Goal: Task Accomplishment & Management: Manage account settings

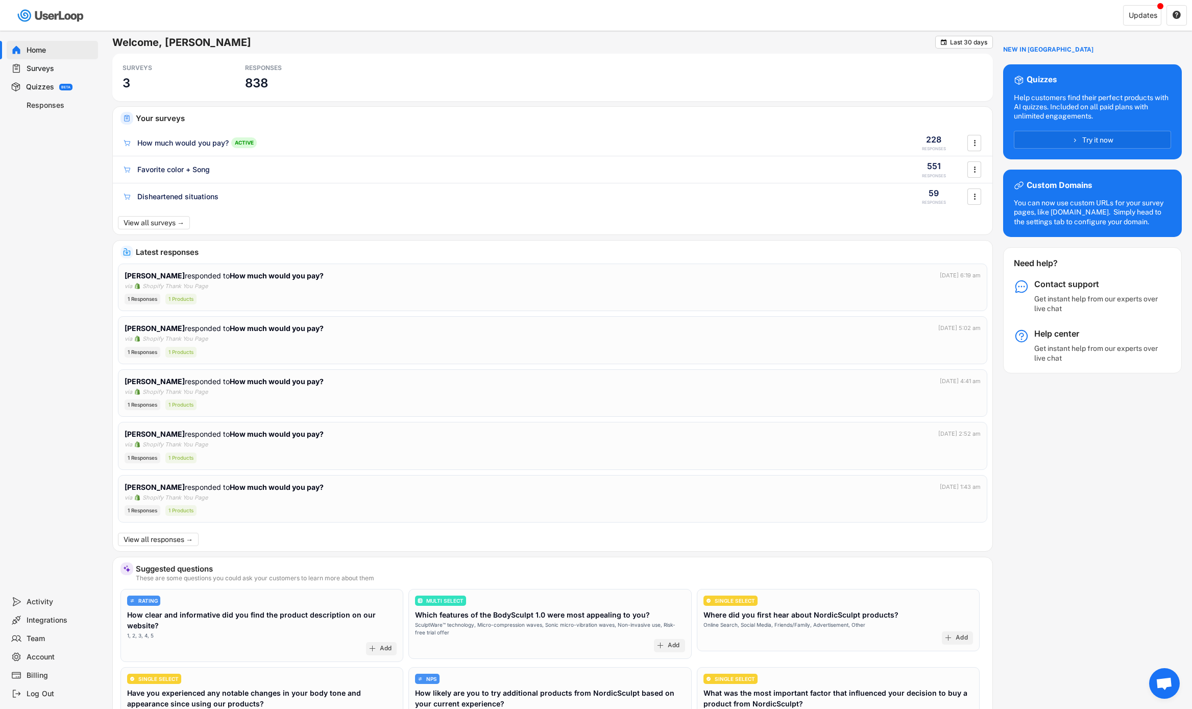
click at [45, 70] on div "Surveys" at bounding box center [60, 69] width 67 height 10
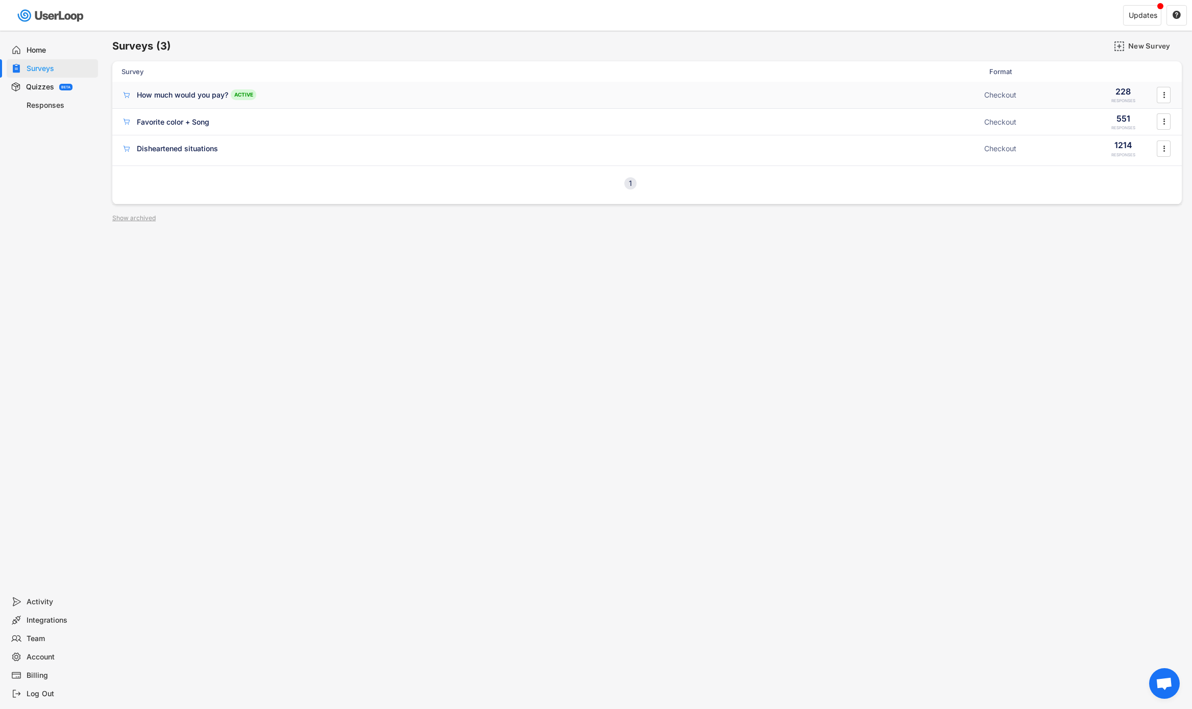
click at [396, 99] on div "How much would you pay? ACTIVE" at bounding box center [549, 94] width 857 height 11
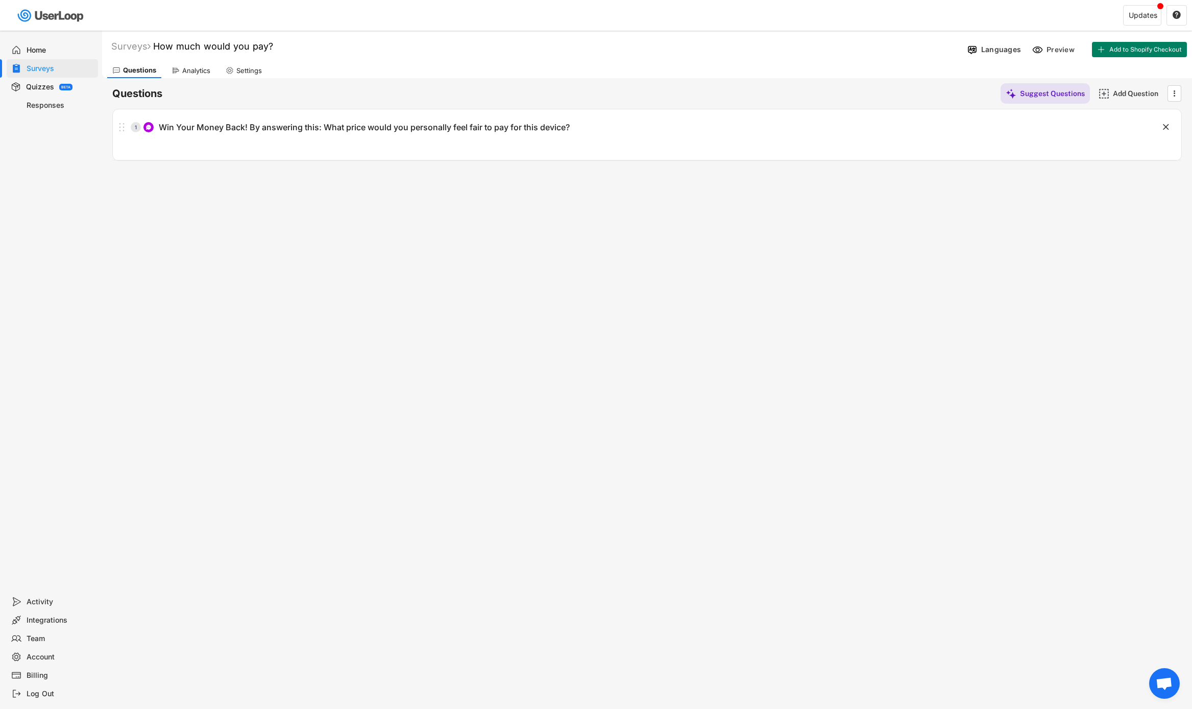
click at [195, 71] on div "Analytics" at bounding box center [196, 70] width 28 height 9
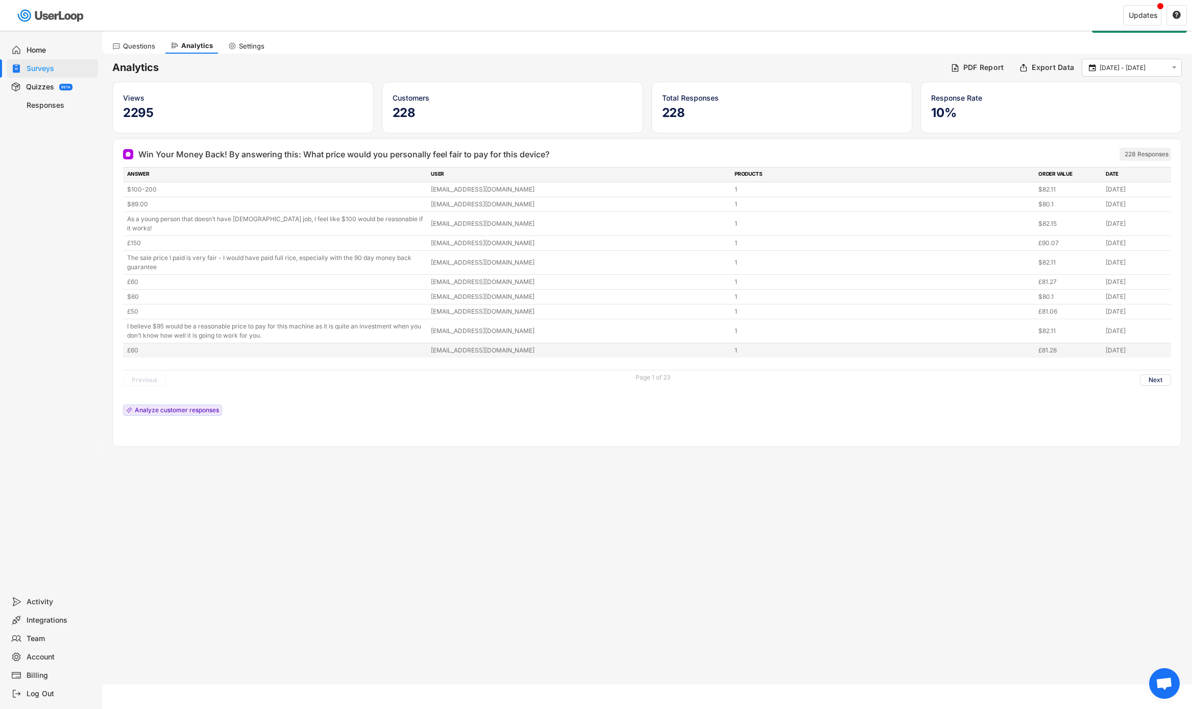
scroll to position [31, 0]
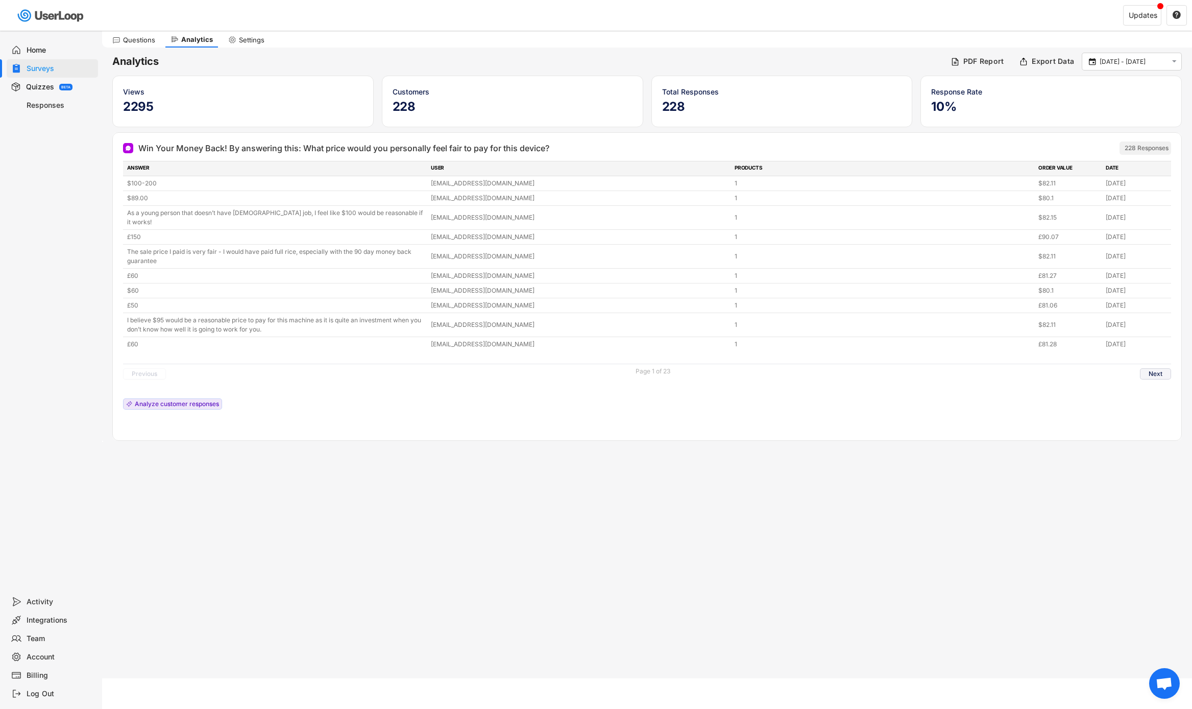
click at [1149, 369] on button "Next" at bounding box center [1155, 373] width 31 height 11
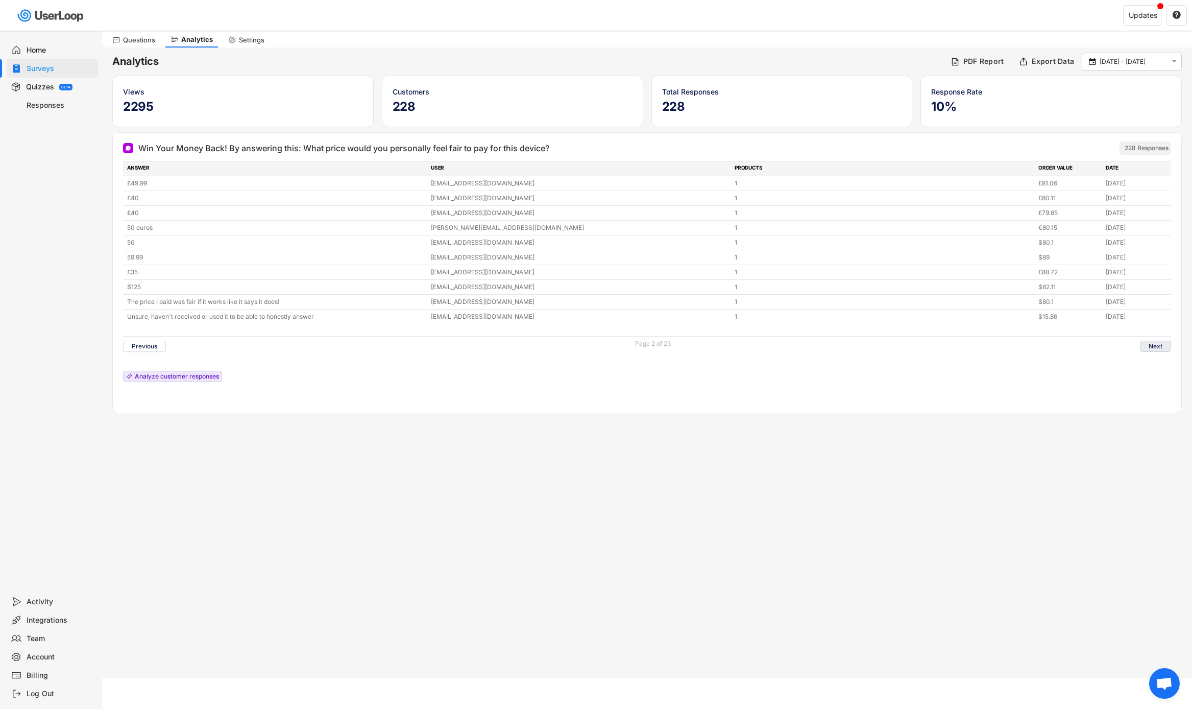
click at [1146, 346] on button "Next" at bounding box center [1155, 345] width 31 height 11
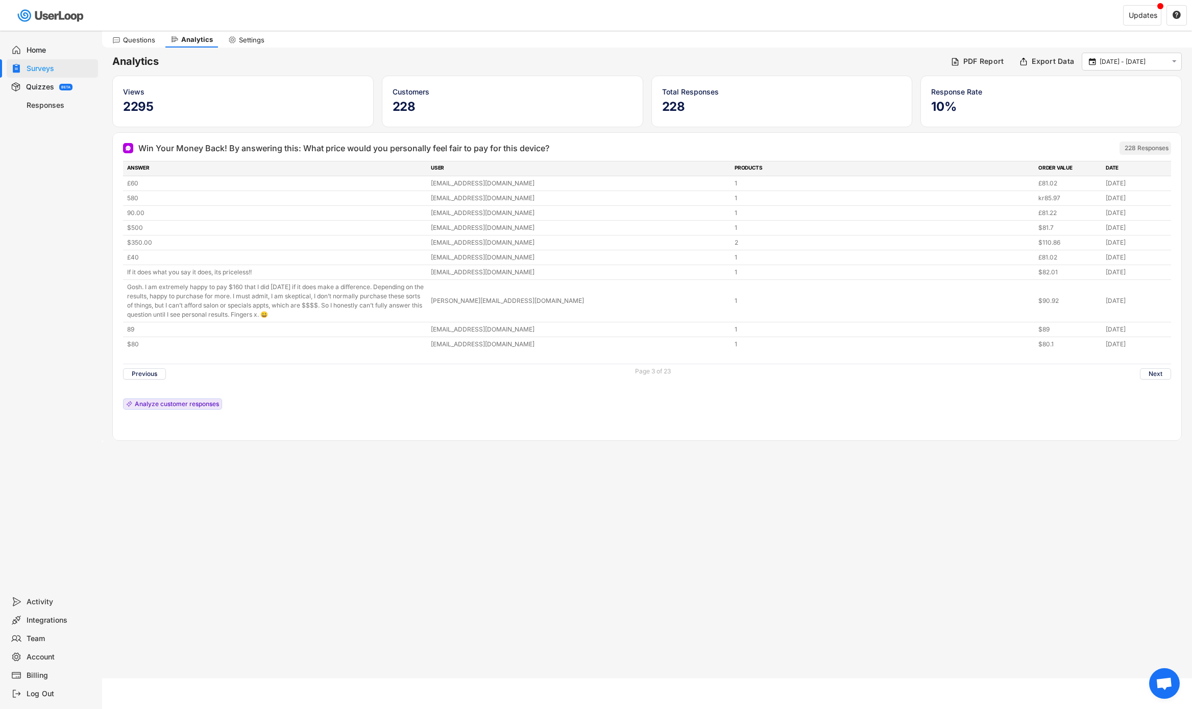
click at [1151, 367] on div "Previous Page 3 of 23 Next" at bounding box center [647, 373] width 1048 height 20
click at [1156, 376] on button "Next" at bounding box center [1155, 373] width 31 height 11
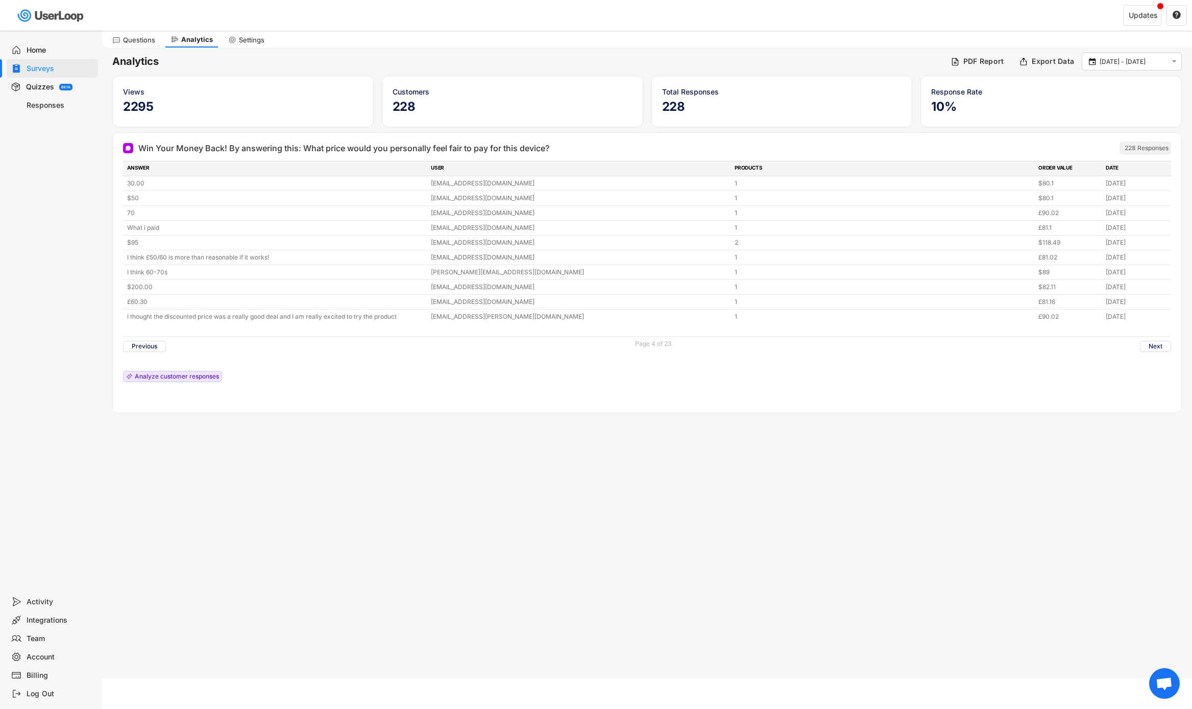
click at [956, 405] on div "Win Your Money Back! By answering this: What price would you personally feel fa…" at bounding box center [647, 275] width 1048 height 275
click at [1137, 57] on input "[DATE] - [DATE]" at bounding box center [1133, 62] width 67 height 10
click at [1054, 86] on icon at bounding box center [1051, 84] width 16 height 16
click at [1066, 113] on div "2" at bounding box center [1068, 116] width 17 height 16
type input "3 Oct"
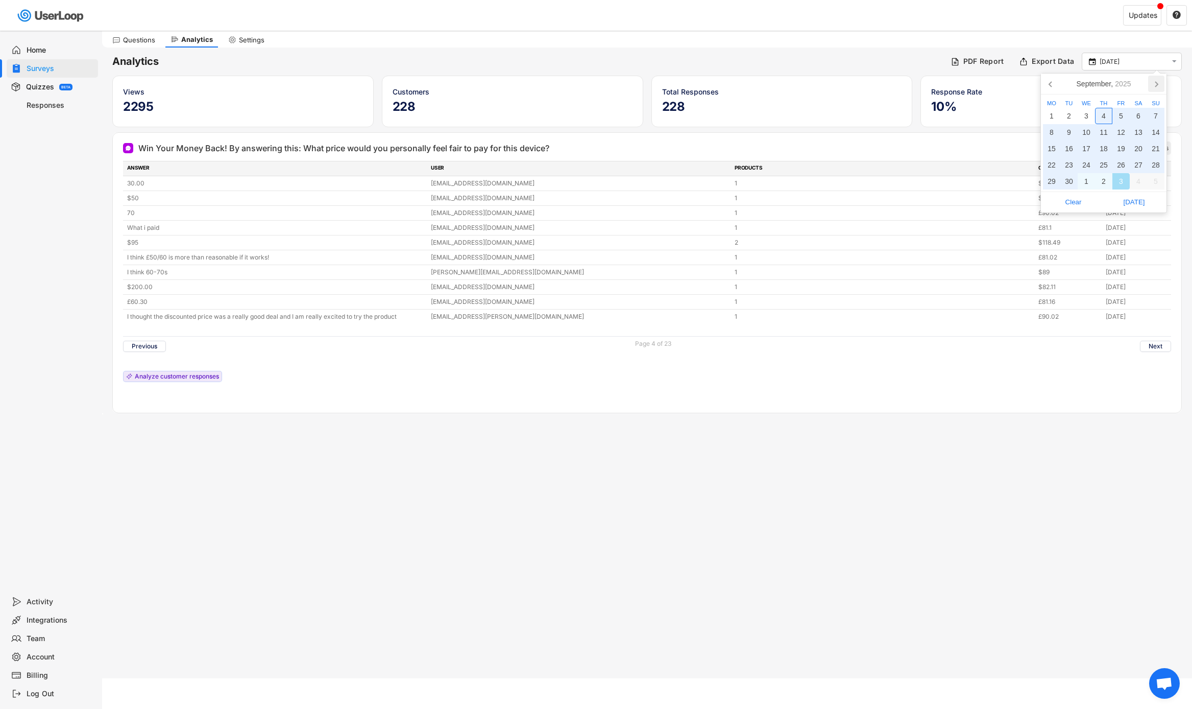
click at [1151, 86] on icon at bounding box center [1156, 84] width 16 height 16
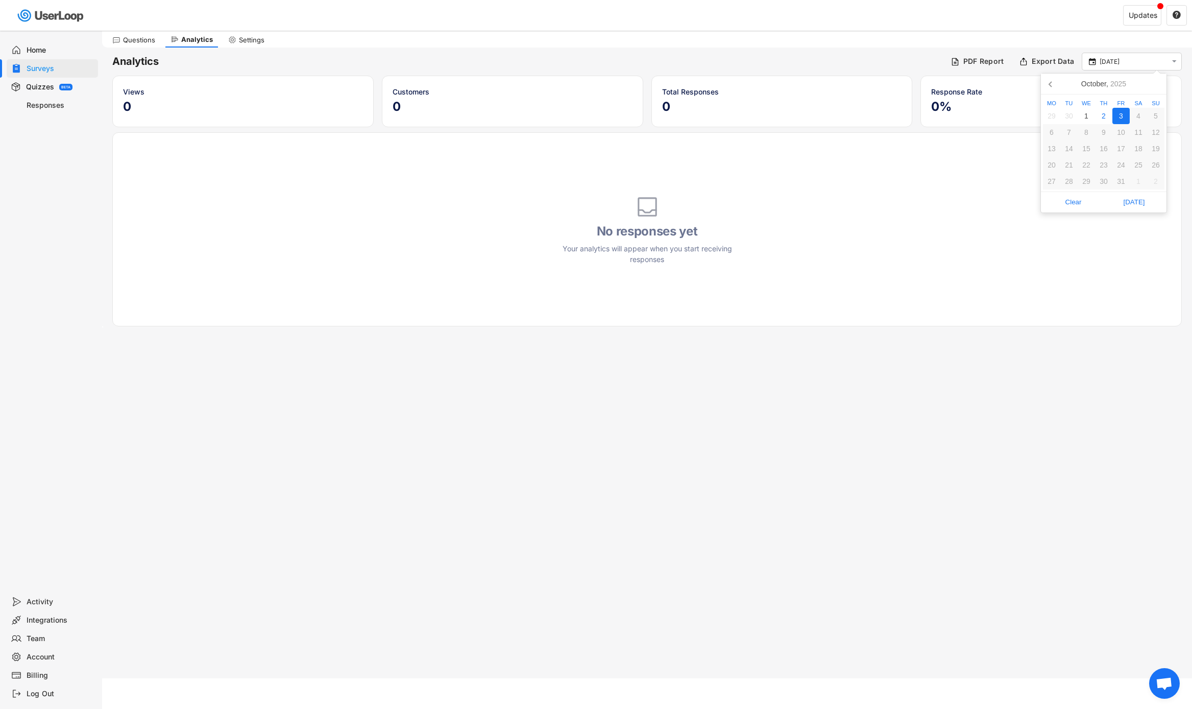
click at [1119, 116] on div "3" at bounding box center [1120, 116] width 17 height 16
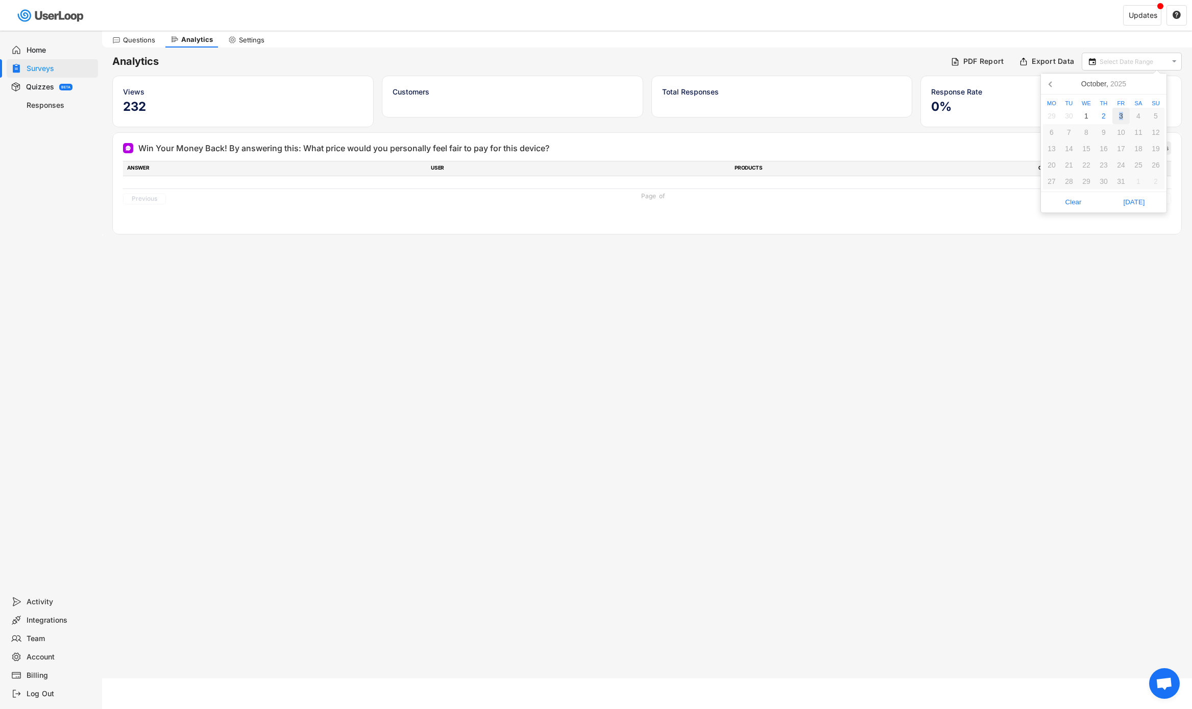
click at [1120, 118] on div "3" at bounding box center [1120, 116] width 17 height 16
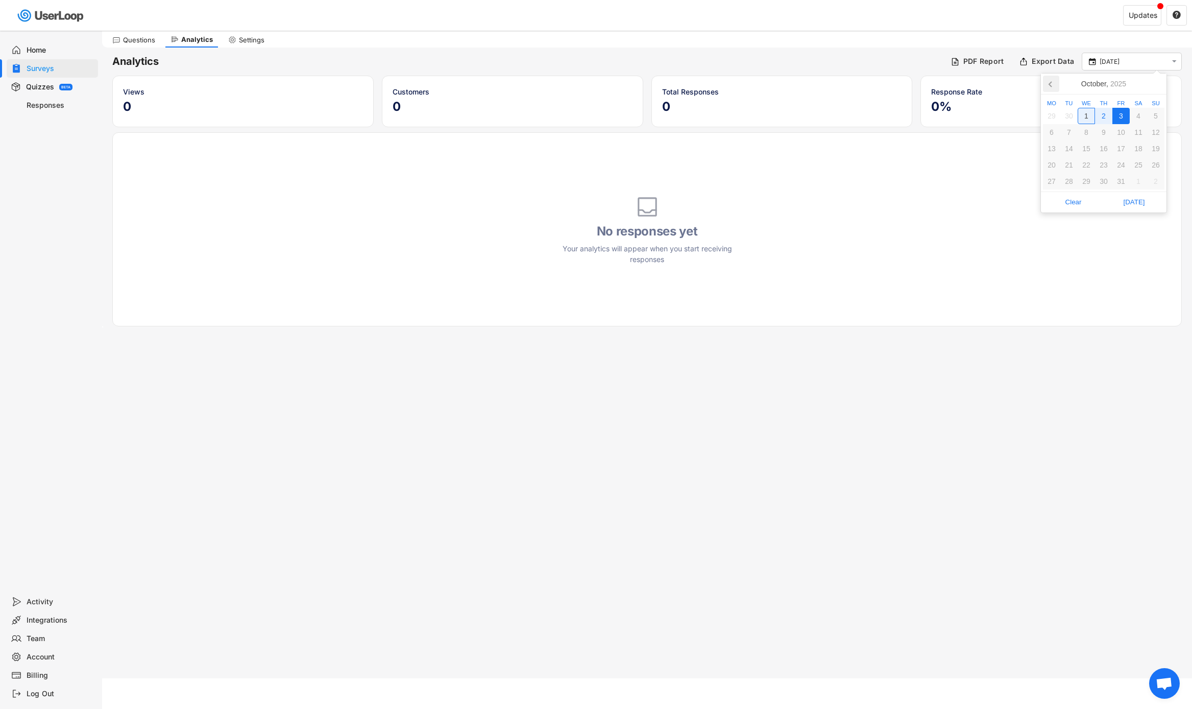
click at [1050, 86] on icon at bounding box center [1050, 84] width 3 height 5
click at [1055, 115] on div "1" at bounding box center [1051, 116] width 17 height 16
type input "1 Sep - 3 Oct"
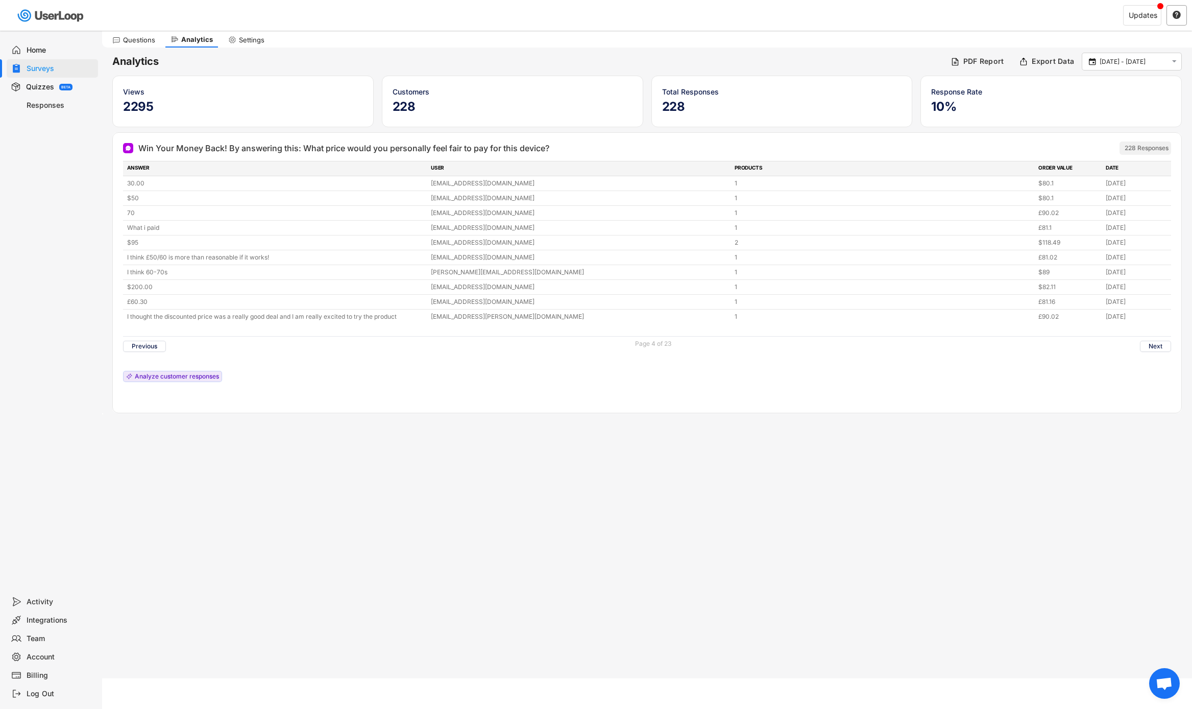
click at [1175, 23] on div "" at bounding box center [1176, 15] width 20 height 20
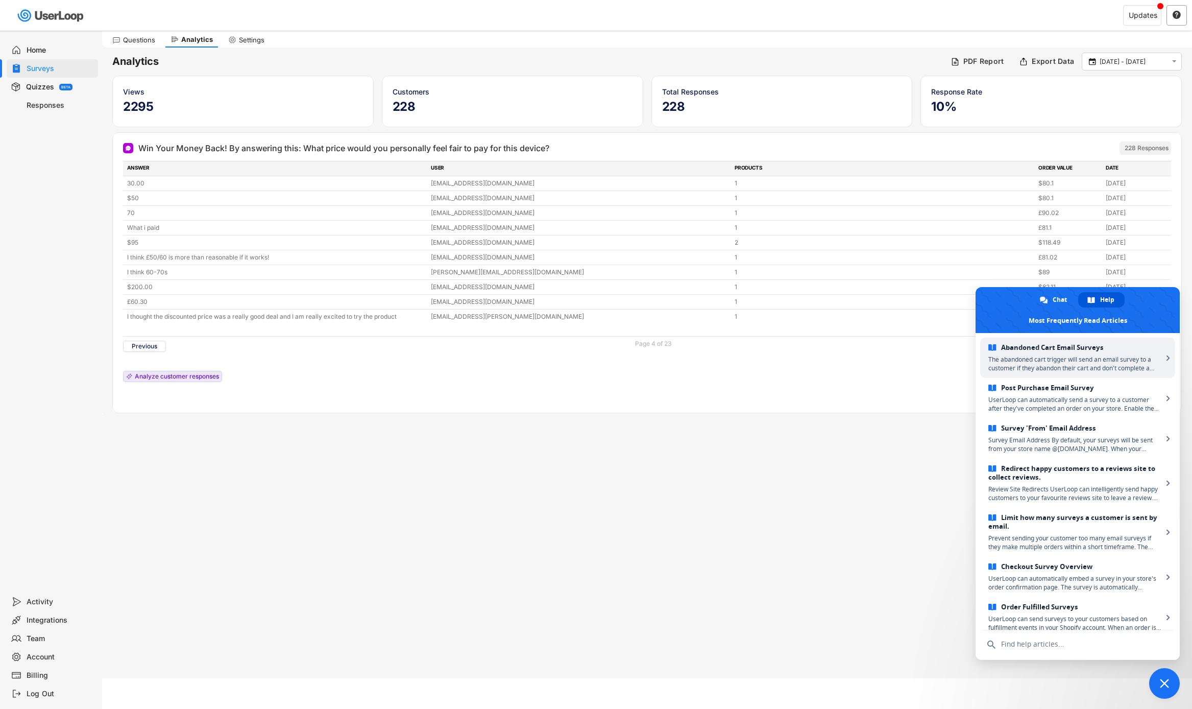
click at [1175, 21] on div "" at bounding box center [1176, 15] width 20 height 20
click at [1140, 33] on div "Questions Analytics Settings" at bounding box center [647, 39] width 1090 height 18
click at [1066, 61] on div "Export Data" at bounding box center [1053, 61] width 42 height 9
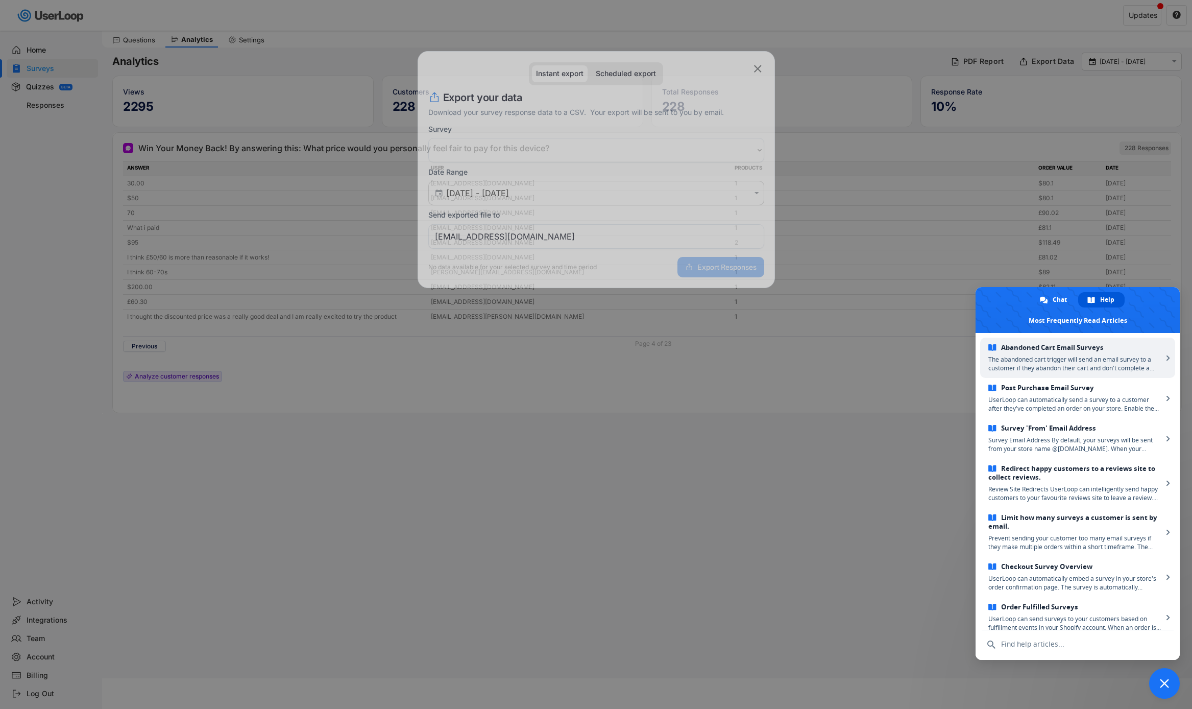
select select ""1348695171700984260__LOOKUP__1758473108648x379140685999898600""
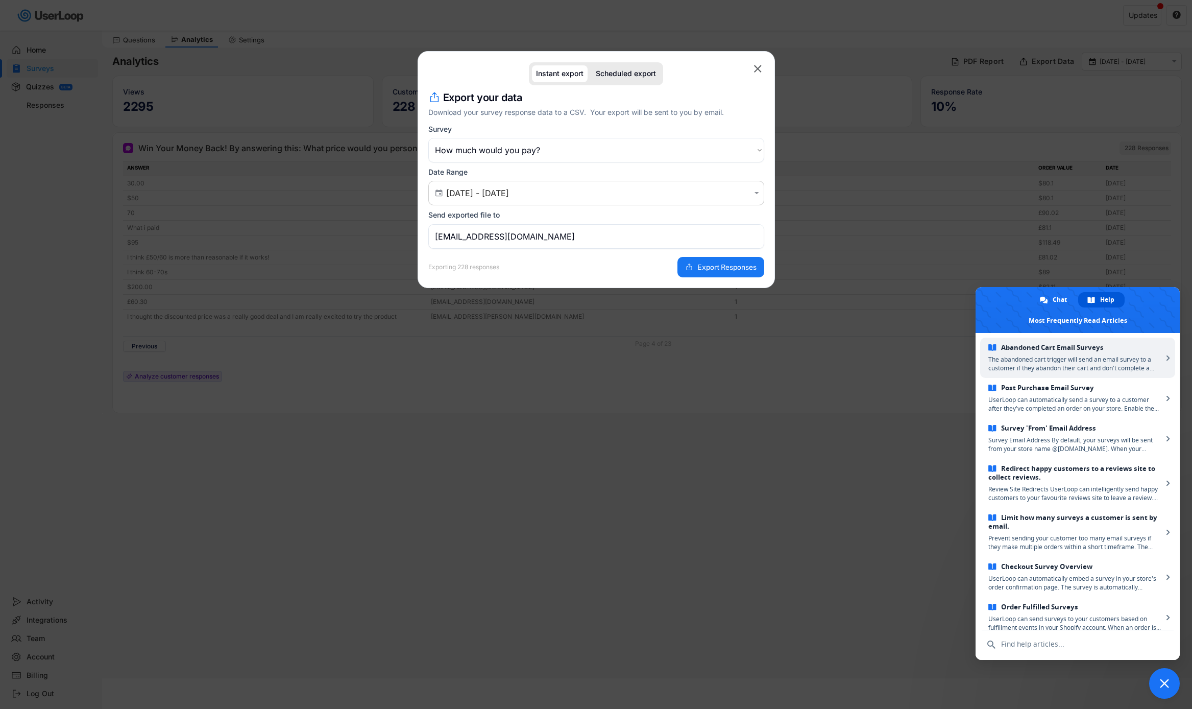
click at [644, 236] on input "merlinbjerregaard@gmail.com" at bounding box center [596, 236] width 336 height 25
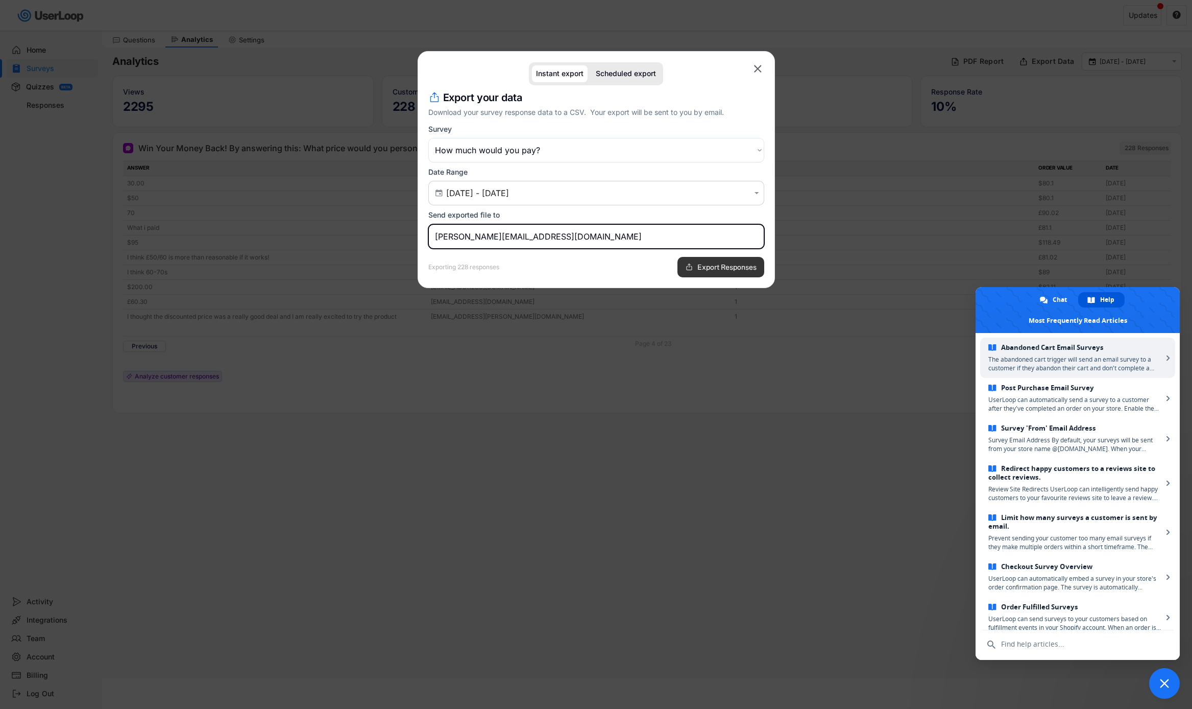
type input "victor@swan.inc"
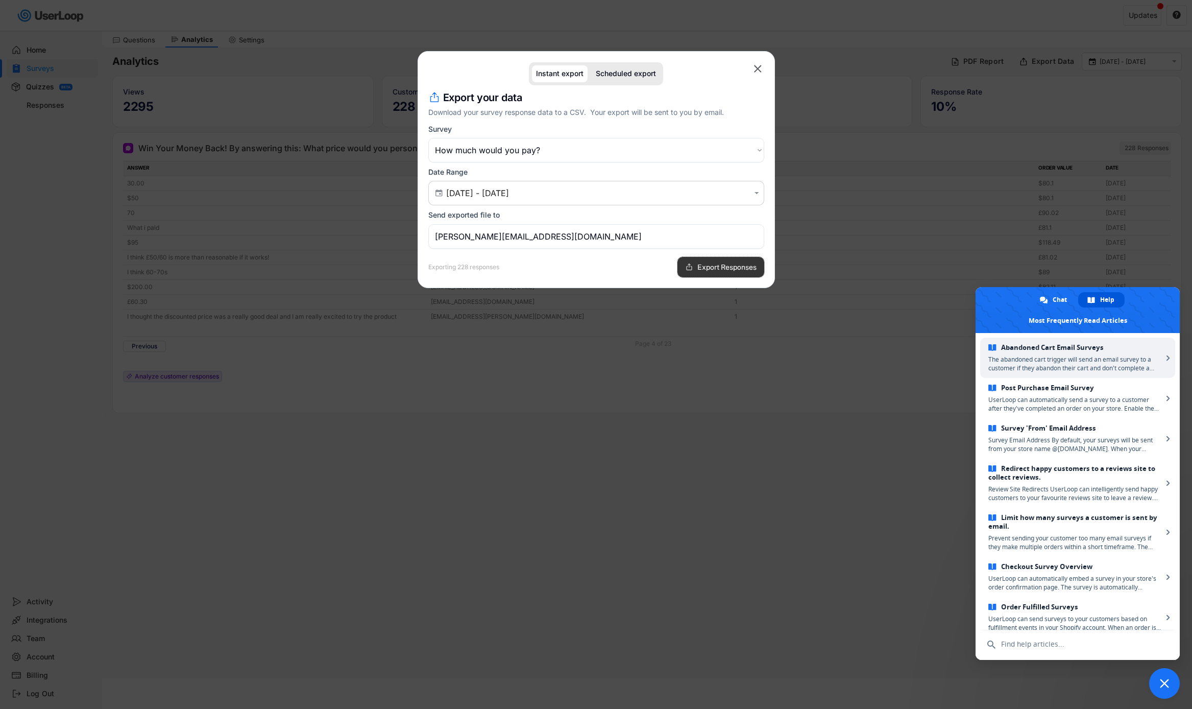
click at [722, 276] on button "Export Responses" at bounding box center [720, 267] width 87 height 20
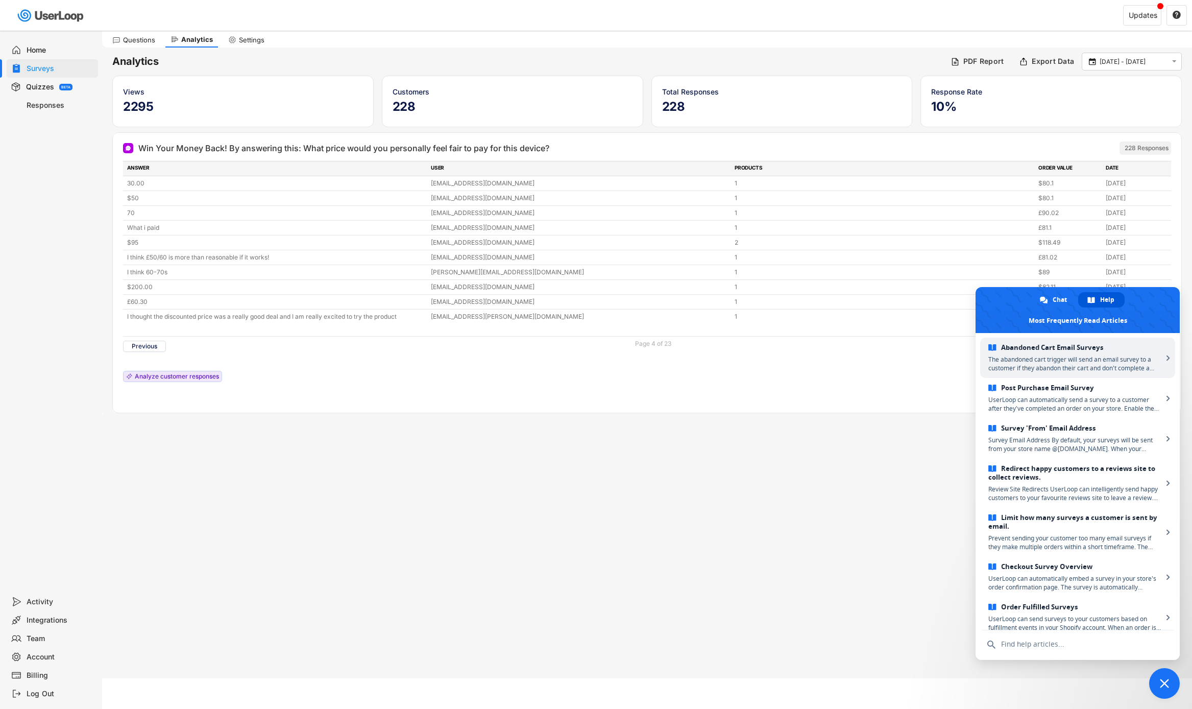
drag, startPoint x: 554, startPoint y: 150, endPoint x: 136, endPoint y: 147, distance: 418.6
click at [136, 147] on div "Win Your Money Back! By answering this: What price would you personally feel fa…" at bounding box center [591, 148] width 936 height 12
copy div "Win Your Money Back! By answering this: What price would you personally feel fa…"
click at [1162, 678] on html "Welcome, Victor  Last 30 days SURVEYS 3 RESPONSES 838 Your surveys How much wo…" at bounding box center [596, 323] width 1192 height 709
click at [1163, 689] on span "Close chat" at bounding box center [1164, 683] width 31 height 31
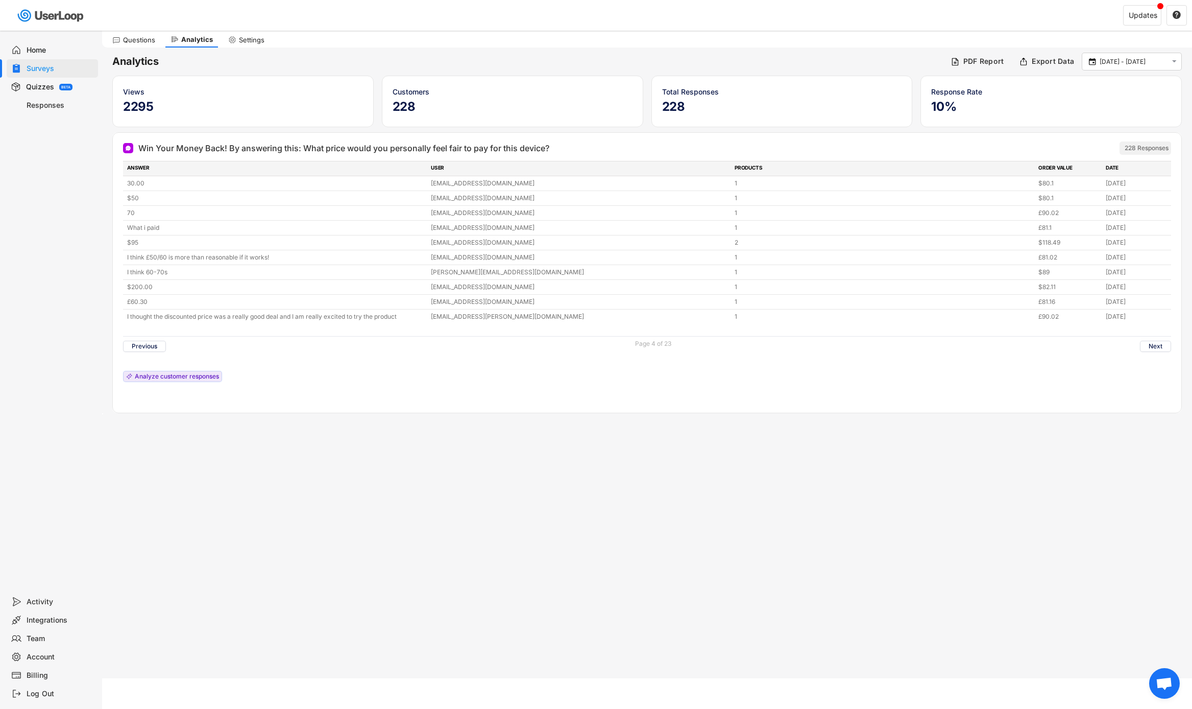
click at [824, 498] on div "Welcome, Victor  Last 30 days SURVEYS 3 RESPONSES 838 Your surveys How much wo…" at bounding box center [596, 323] width 1192 height 709
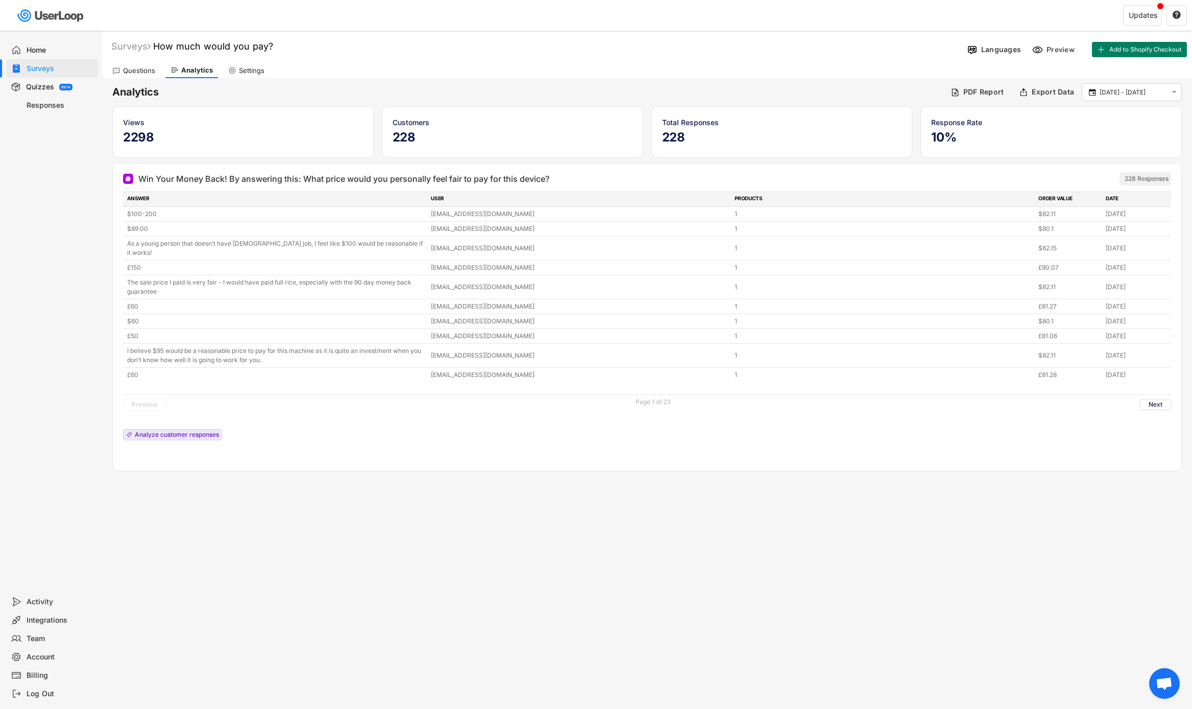
drag, startPoint x: 559, startPoint y: 176, endPoint x: 303, endPoint y: 180, distance: 256.8
click at [303, 180] on div "Win Your Money Back! By answering this: What price would you personally feel fa…" at bounding box center [591, 179] width 936 height 12
copy div "What price would you personally feel fair to pay for this device?"
